Goal: Task Accomplishment & Management: Use online tool/utility

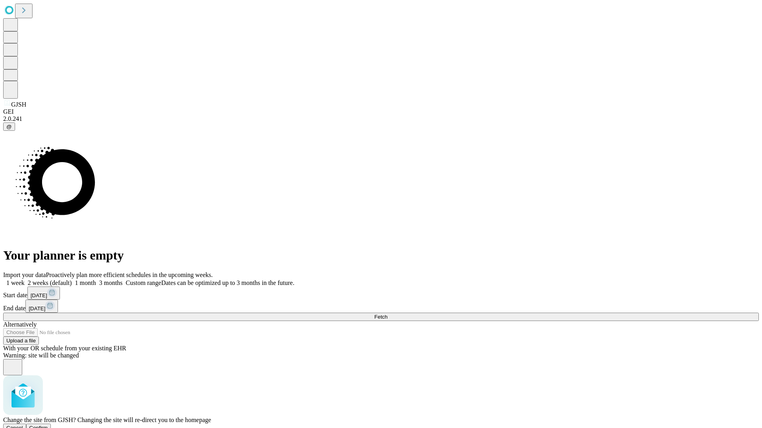
click at [48, 425] on span "Confirm" at bounding box center [38, 428] width 19 height 6
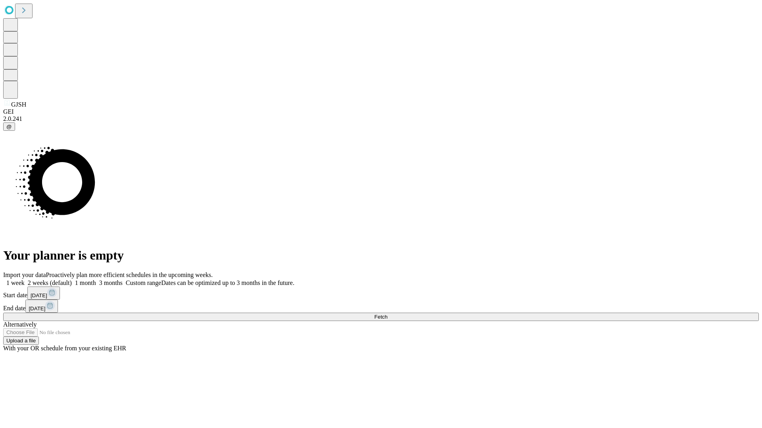
click at [25, 280] on label "1 week" at bounding box center [13, 283] width 21 height 7
click at [387, 314] on span "Fetch" at bounding box center [380, 317] width 13 height 6
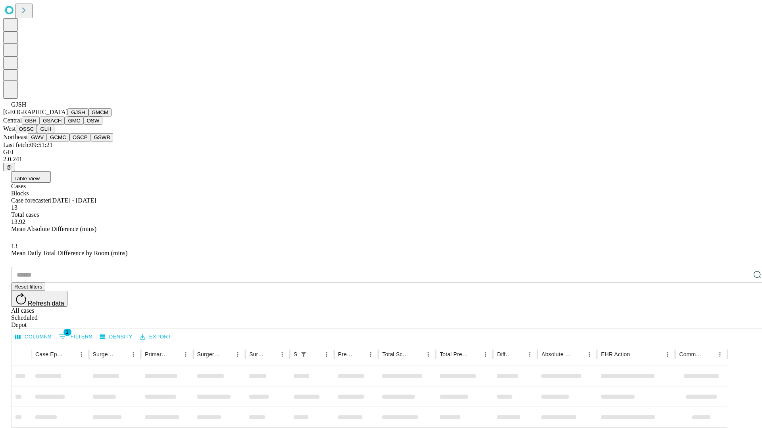
click at [88, 117] on button "GMCM" at bounding box center [99, 112] width 23 height 8
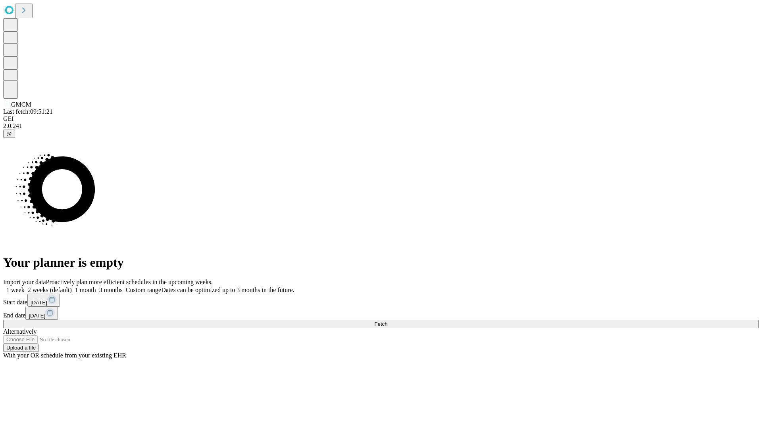
click at [25, 287] on label "1 week" at bounding box center [13, 290] width 21 height 7
click at [387, 321] on span "Fetch" at bounding box center [380, 324] width 13 height 6
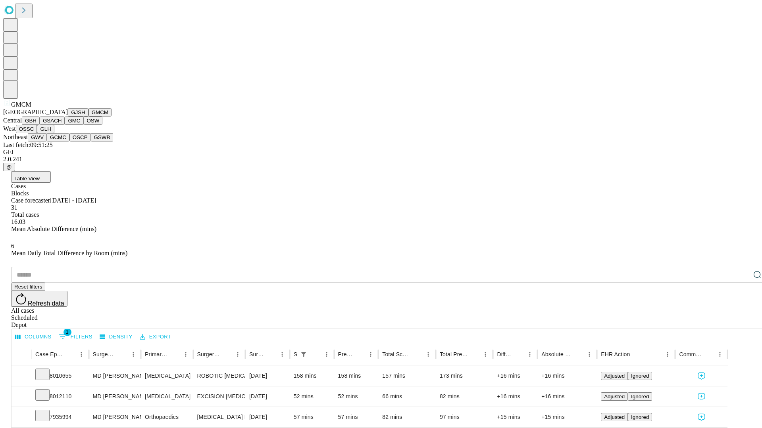
click at [40, 125] on button "GBH" at bounding box center [31, 121] width 18 height 8
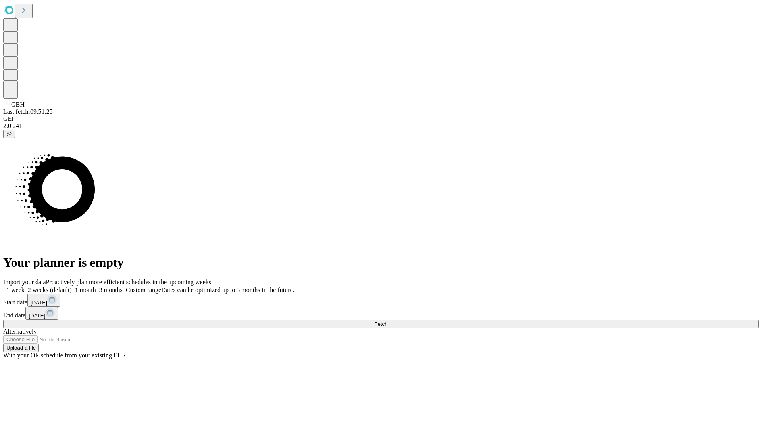
click at [25, 287] on label "1 week" at bounding box center [13, 290] width 21 height 7
click at [387, 321] on span "Fetch" at bounding box center [380, 324] width 13 height 6
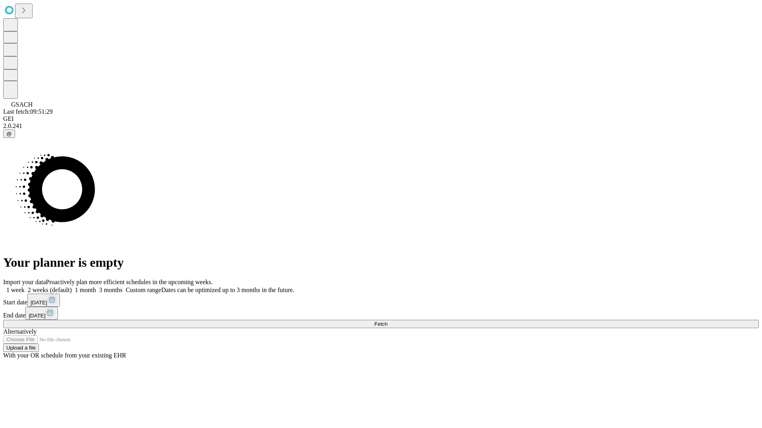
click at [25, 287] on label "1 week" at bounding box center [13, 290] width 21 height 7
click at [387, 321] on span "Fetch" at bounding box center [380, 324] width 13 height 6
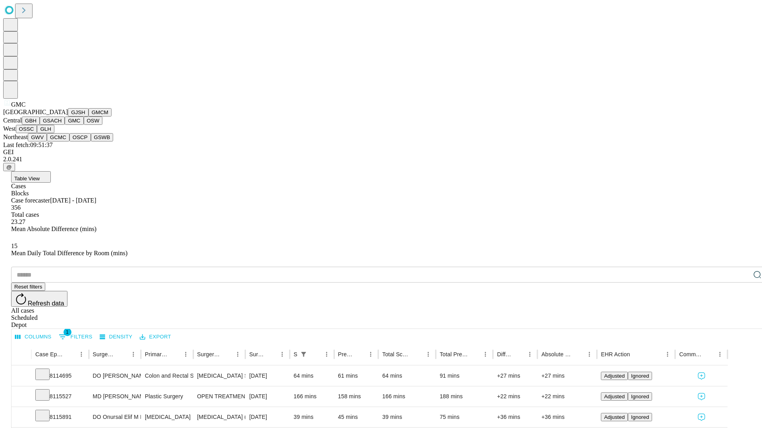
click at [84, 125] on button "OSW" at bounding box center [93, 121] width 19 height 8
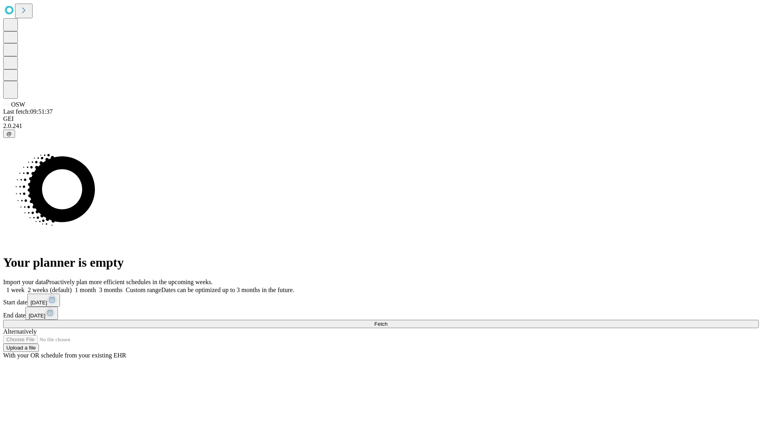
click at [387, 321] on span "Fetch" at bounding box center [380, 324] width 13 height 6
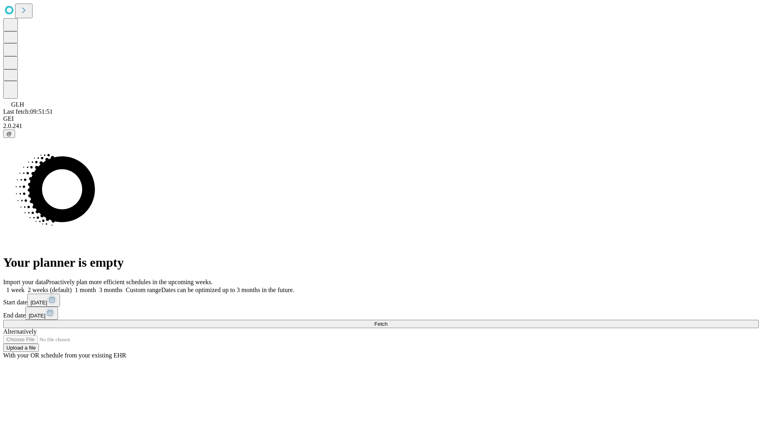
click at [25, 287] on label "1 week" at bounding box center [13, 290] width 21 height 7
click at [387, 321] on span "Fetch" at bounding box center [380, 324] width 13 height 6
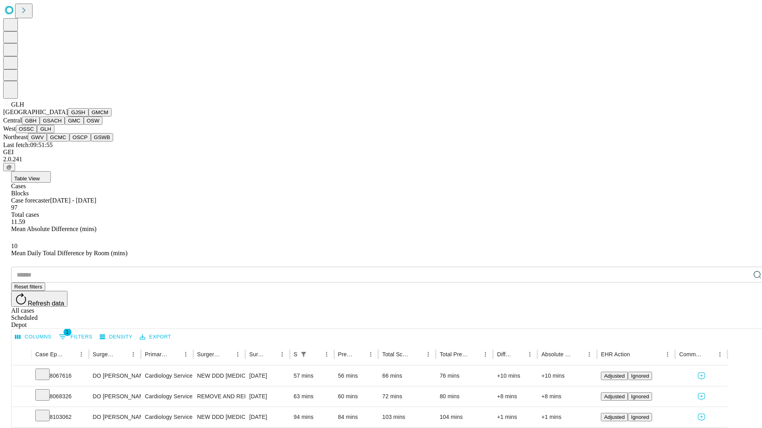
click at [47, 142] on button "GWV" at bounding box center [37, 137] width 19 height 8
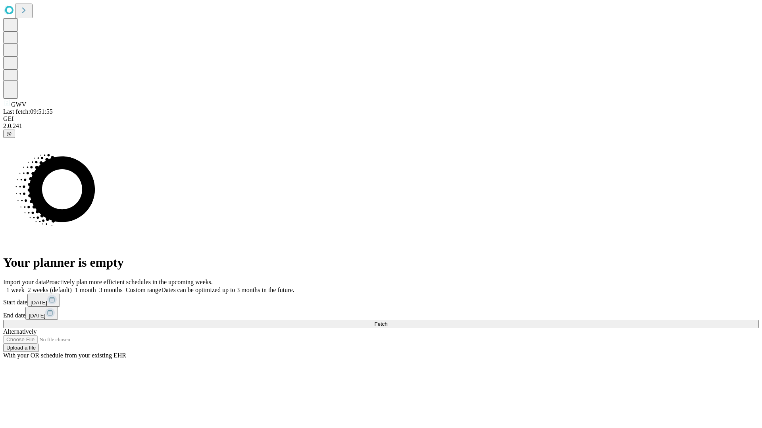
click at [25, 287] on label "1 week" at bounding box center [13, 290] width 21 height 7
click at [387, 321] on span "Fetch" at bounding box center [380, 324] width 13 height 6
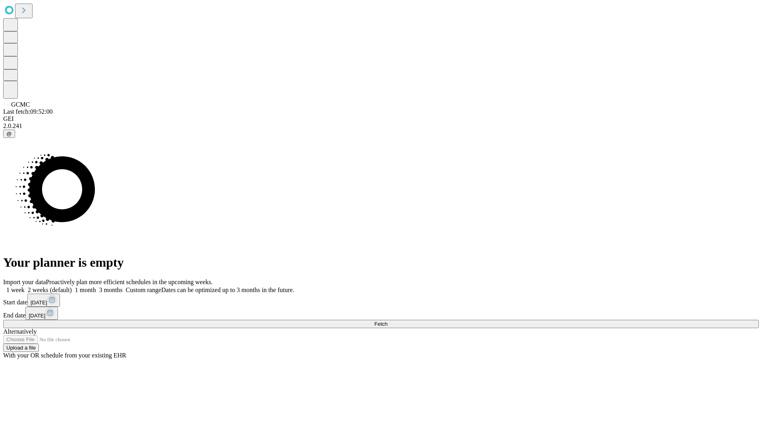
click at [25, 287] on label "1 week" at bounding box center [13, 290] width 21 height 7
click at [387, 321] on span "Fetch" at bounding box center [380, 324] width 13 height 6
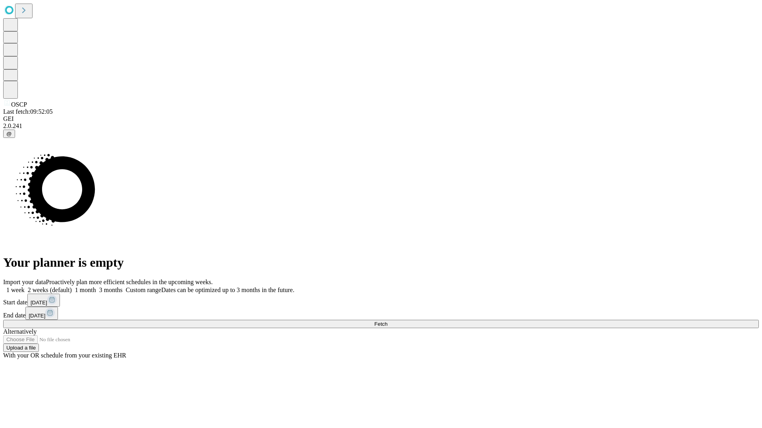
click at [25, 287] on label "1 week" at bounding box center [13, 290] width 21 height 7
click at [387, 321] on span "Fetch" at bounding box center [380, 324] width 13 height 6
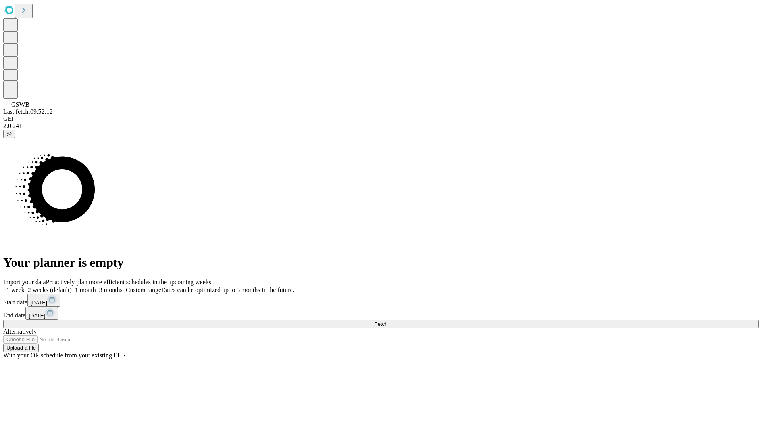
click at [25, 287] on label "1 week" at bounding box center [13, 290] width 21 height 7
click at [387, 321] on span "Fetch" at bounding box center [380, 324] width 13 height 6
